Goal: Transaction & Acquisition: Register for event/course

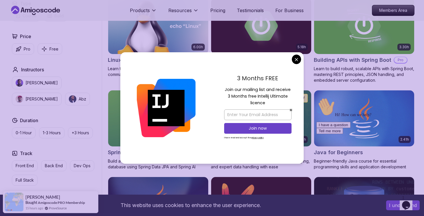
scroll to position [184, 0]
click at [234, 118] on input "email" at bounding box center [257, 115] width 67 height 11
type input "[EMAIL_ADDRESS][DOMAIN_NAME]"
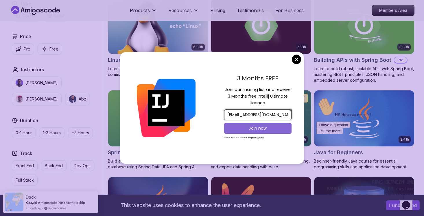
click at [250, 131] on p "Join now" at bounding box center [257, 128] width 55 height 6
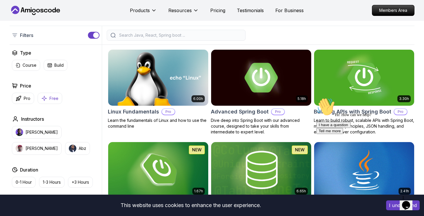
scroll to position [130, 0]
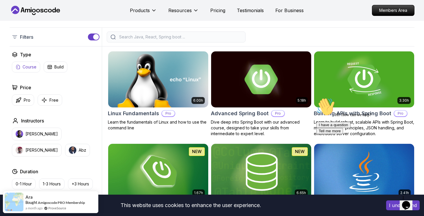
click at [22, 68] on button "Course" at bounding box center [26, 67] width 28 height 11
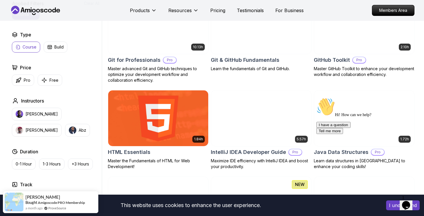
scroll to position [633, 0]
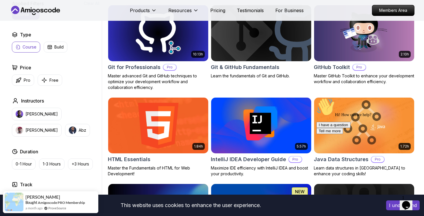
click at [156, 119] on img at bounding box center [158, 125] width 105 height 59
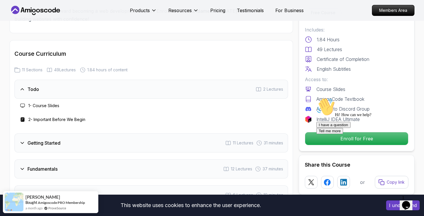
scroll to position [694, 0]
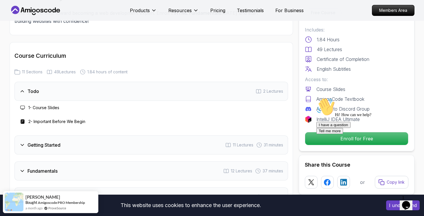
click at [21, 107] on icon at bounding box center [22, 108] width 5 height 5
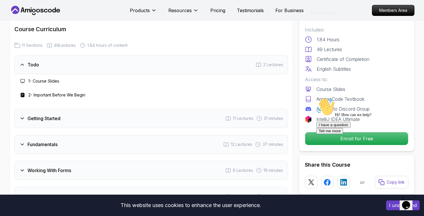
scroll to position [723, 0]
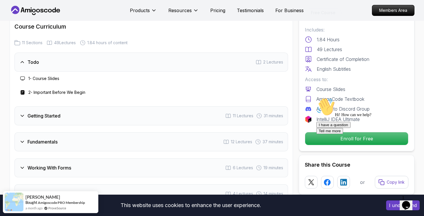
drag, startPoint x: 62, startPoint y: 119, endPoint x: 47, endPoint y: 118, distance: 14.5
click at [52, 118] on div "Getting Started 11 Lectures 31 minutes" at bounding box center [151, 115] width 274 height 19
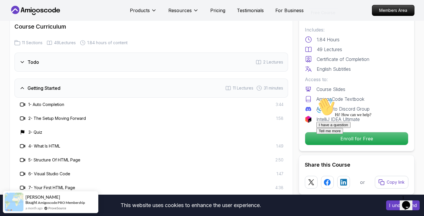
click at [46, 104] on h3 "1 - Auto Completion" at bounding box center [46, 105] width 36 height 6
click at [68, 106] on div "1 - Auto Completion 3:44" at bounding box center [151, 104] width 264 height 7
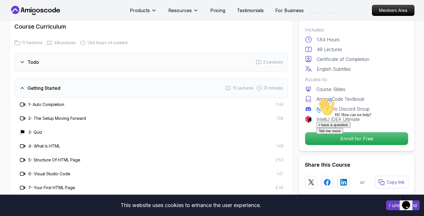
click at [62, 104] on h3 "1 - Auto Completion" at bounding box center [46, 105] width 36 height 6
click at [27, 83] on div "Getting Started 11 Lectures 31 minutes" at bounding box center [151, 88] width 274 height 19
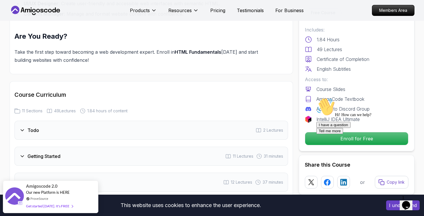
scroll to position [654, 0]
click at [25, 126] on div "Todo 2 Lectures" at bounding box center [151, 131] width 274 height 19
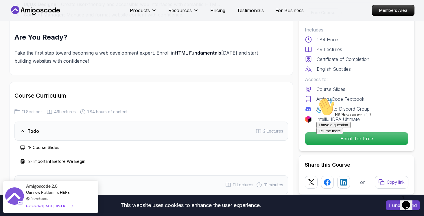
click at [23, 161] on icon at bounding box center [23, 162] width 2 height 2
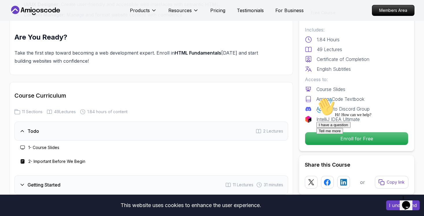
click at [230, 206] on div "This website uses cookies to enhance the user experience." at bounding box center [190, 205] width 373 height 13
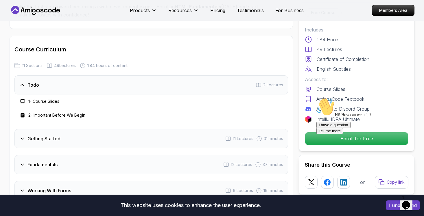
scroll to position [701, 0]
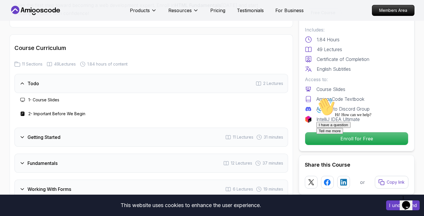
click at [309, 87] on icon at bounding box center [308, 89] width 6 height 6
click at [407, 202] on icon "$i18n('chat', 'chat_widget')" at bounding box center [406, 205] width 8 height 9
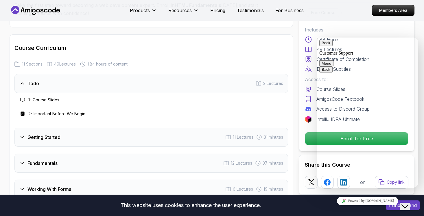
click at [317, 38] on textarea at bounding box center [317, 38] width 0 height 0
type textarea "i want the notes of html"
click at [317, 38] on textarea at bounding box center [317, 38] width 0 height 0
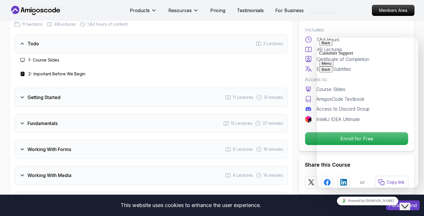
scroll to position [742, 0]
type textarea "reply"
click at [330, 45] on button "Back" at bounding box center [325, 43] width 13 height 6
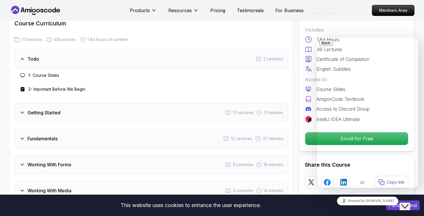
scroll to position [726, 0]
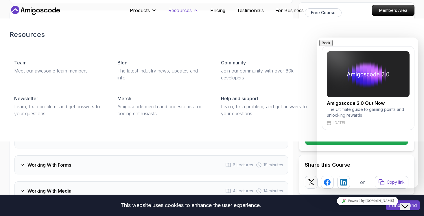
click at [194, 8] on icon at bounding box center [196, 11] width 6 height 6
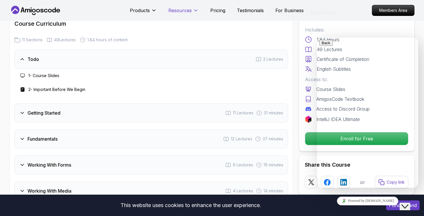
click at [194, 8] on icon at bounding box center [196, 11] width 6 height 6
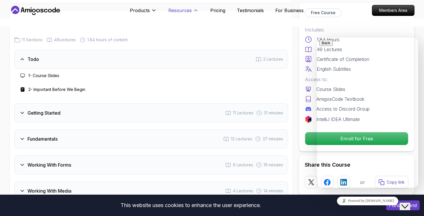
click at [194, 8] on icon at bounding box center [196, 11] width 6 height 6
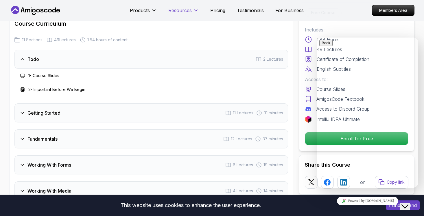
click at [194, 8] on icon at bounding box center [196, 11] width 6 height 6
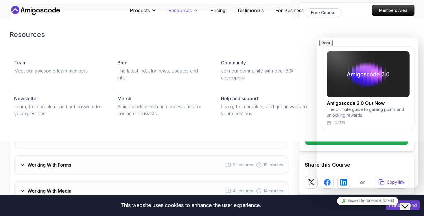
click at [194, 8] on icon at bounding box center [196, 11] width 6 height 6
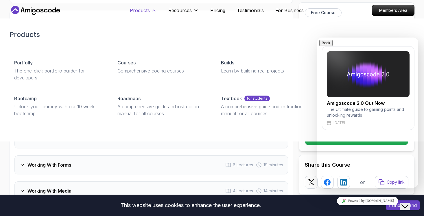
click at [143, 10] on p "Products" at bounding box center [140, 10] width 20 height 7
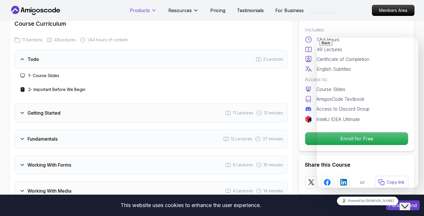
click at [143, 10] on p "Products" at bounding box center [140, 10] width 20 height 7
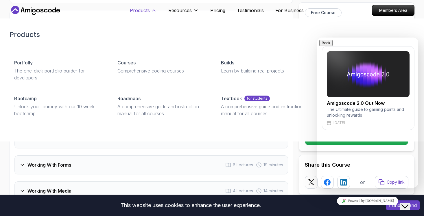
click at [155, 10] on icon at bounding box center [154, 11] width 6 height 6
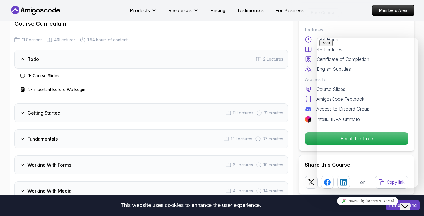
click at [31, 112] on h3 "Getting Started" at bounding box center [43, 113] width 33 height 7
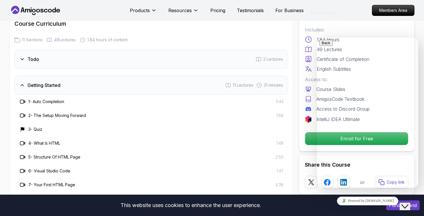
click at [23, 101] on icon at bounding box center [23, 102] width 6 height 6
click at [23, 100] on icon at bounding box center [23, 102] width 6 height 6
drag, startPoint x: 239, startPoint y: 82, endPoint x: 259, endPoint y: 83, distance: 19.7
click at [259, 83] on div "11 Lectures 31 minutes" at bounding box center [254, 85] width 58 height 6
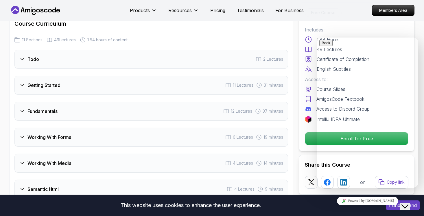
click at [259, 83] on icon at bounding box center [259, 85] width 6 height 6
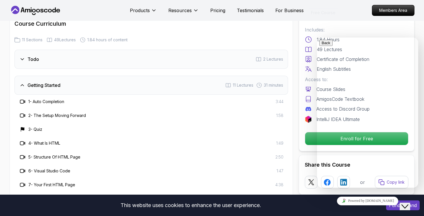
click at [398, 205] on div "Powered by [DOMAIN_NAME]" at bounding box center [367, 201] width 97 height 8
click at [407, 203] on icon "Close Chat This icon closes the chat window." at bounding box center [404, 206] width 7 height 7
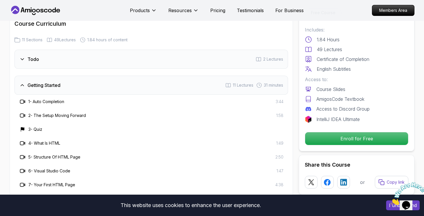
click at [390, 208] on button "I understand" at bounding box center [403, 206] width 34 height 10
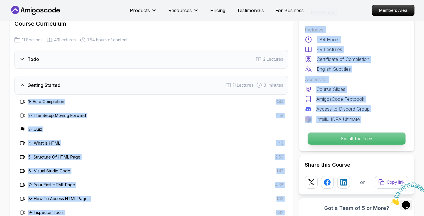
drag, startPoint x: 27, startPoint y: 100, endPoint x: 331, endPoint y: 138, distance: 306.0
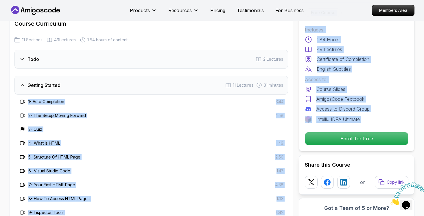
click at [249, 120] on div "2 - The Setup Moving Forward 1:58" at bounding box center [151, 116] width 274 height 14
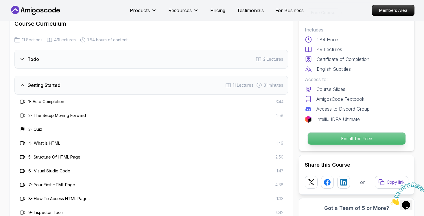
click at [349, 139] on p "Enroll for Free" at bounding box center [357, 139] width 98 height 12
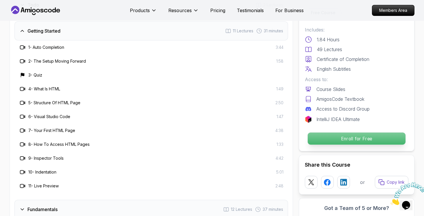
click at [349, 139] on p "Enroll for Free" at bounding box center [357, 139] width 98 height 12
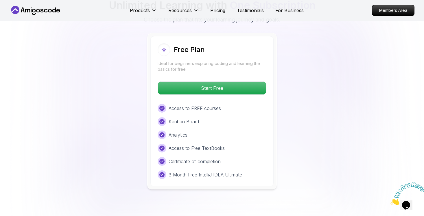
scroll to position [1308, 0]
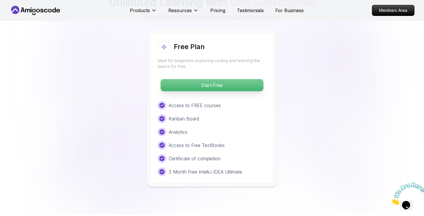
click at [240, 82] on p "Start Free" at bounding box center [211, 85] width 103 height 12
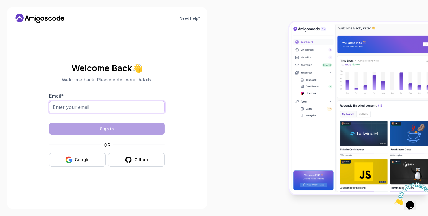
click at [97, 106] on input "Email *" at bounding box center [107, 107] width 116 height 12
type input "[EMAIL_ADDRESS][DOMAIN_NAME]"
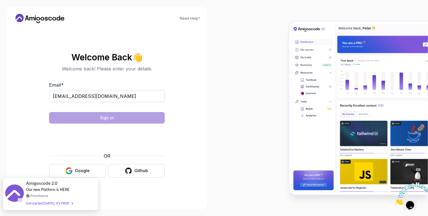
click at [70, 204] on span at bounding box center [70, 203] width 3 height 4
click at [67, 200] on div "Get started [DATE]. It's FREE" at bounding box center [49, 203] width 47 height 7
click at [64, 203] on div "Get started [DATE]. It's FREE" at bounding box center [49, 203] width 47 height 7
